Goal: Task Accomplishment & Management: Manage account settings

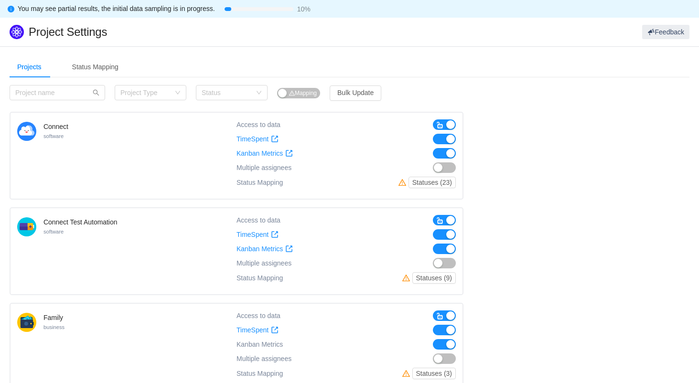
click at [444, 169] on button "button" at bounding box center [444, 168] width 23 height 11
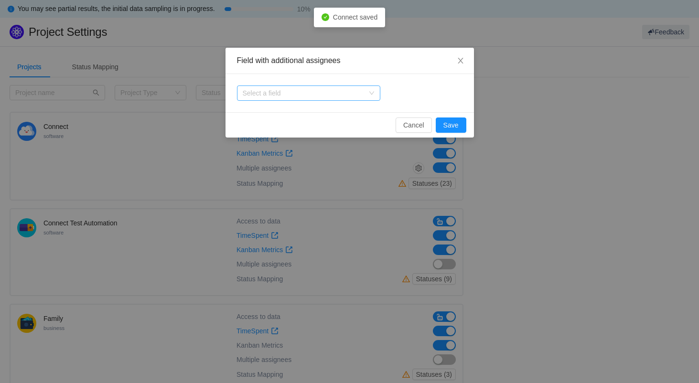
click at [339, 92] on div "Select a field" at bounding box center [303, 93] width 121 height 10
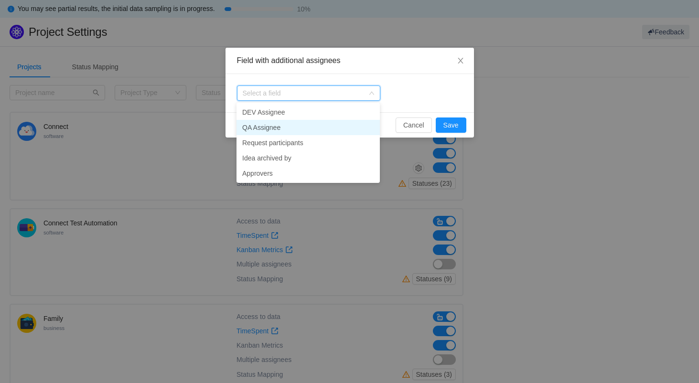
click at [317, 127] on li "QA Assignee" at bounding box center [308, 127] width 143 height 15
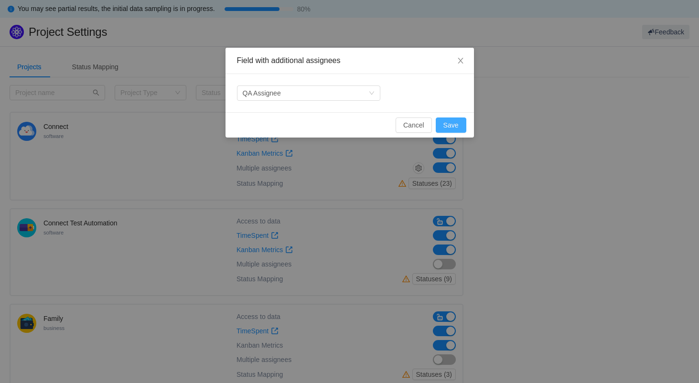
click at [453, 123] on button "Save" at bounding box center [451, 125] width 31 height 15
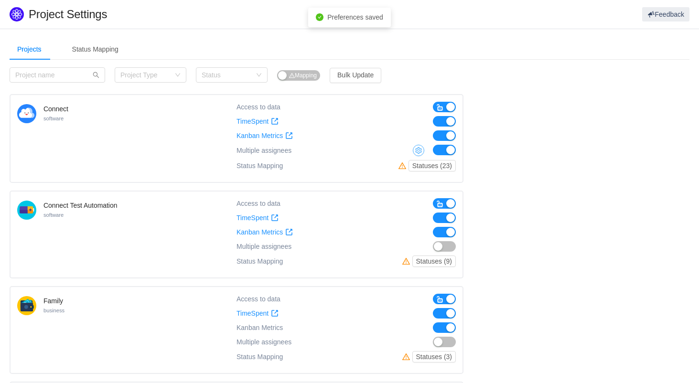
click at [422, 153] on button "button" at bounding box center [418, 150] width 11 height 11
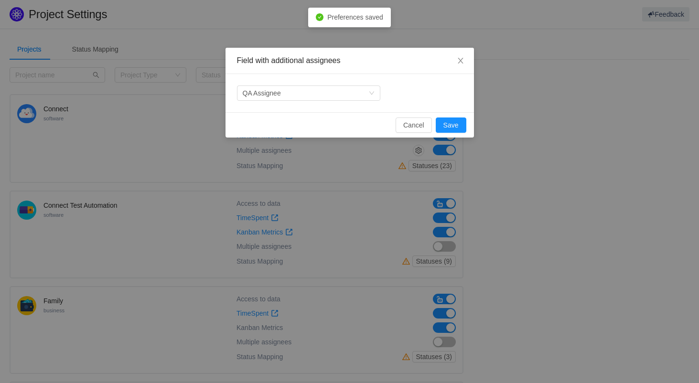
click at [394, 137] on div "Cancel Save" at bounding box center [350, 124] width 249 height 25
click at [414, 124] on button "Cancel" at bounding box center [414, 125] width 36 height 15
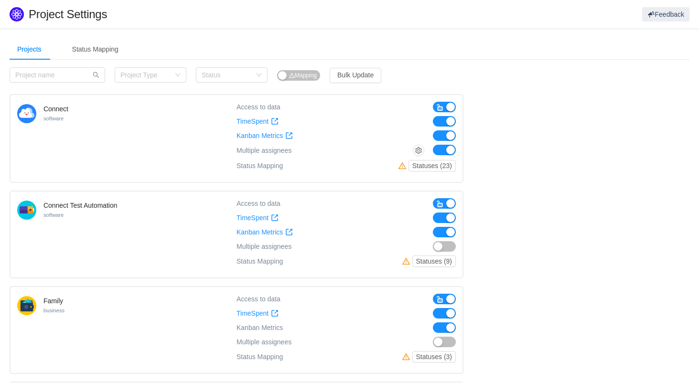
click at [439, 151] on button "button" at bounding box center [444, 150] width 23 height 11
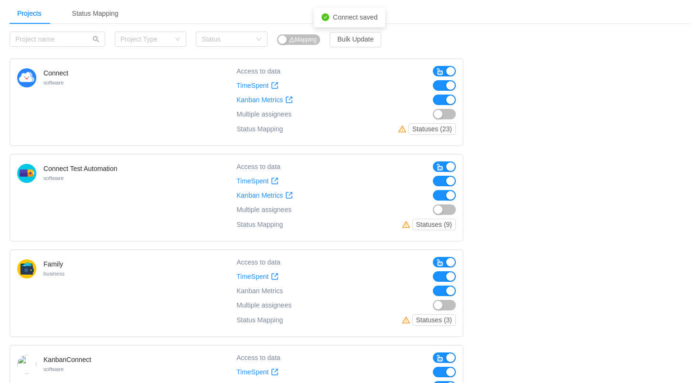
scroll to position [37, 0]
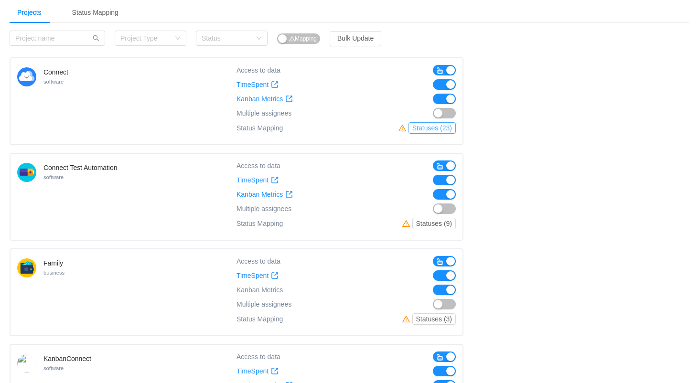
click at [435, 133] on button "Statuses (23)" at bounding box center [432, 127] width 47 height 11
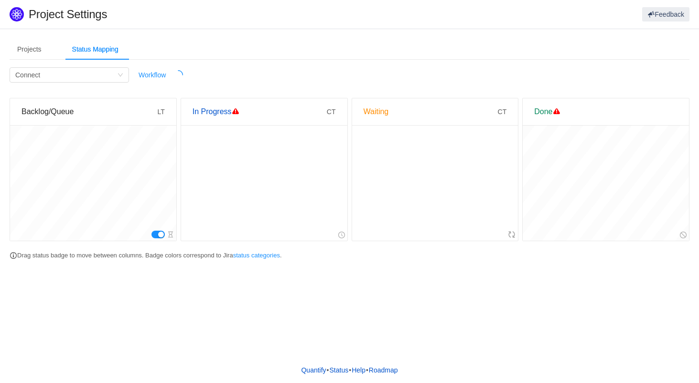
scroll to position [0, 0]
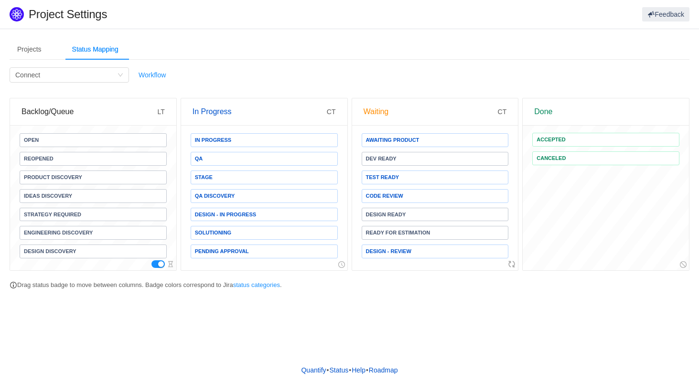
click at [394, 177] on span "Test Ready" at bounding box center [382, 177] width 33 height 5
click at [391, 196] on span "Code Review" at bounding box center [384, 196] width 37 height 5
